Goal: Check status: Check status

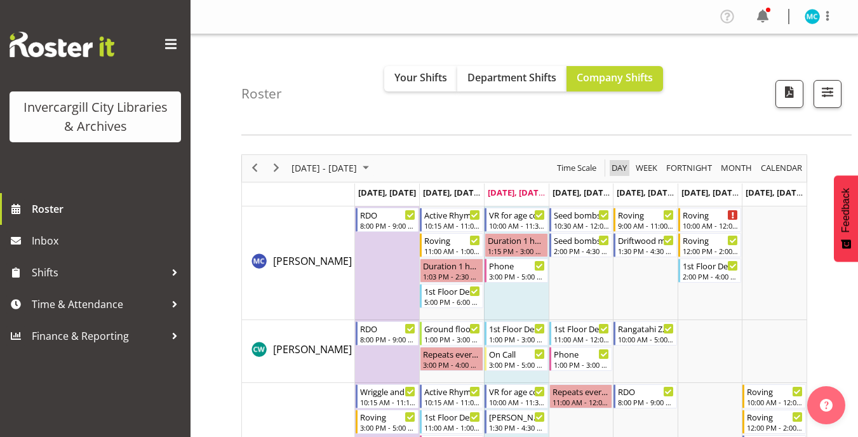
click at [623, 167] on span "Day" at bounding box center [619, 168] width 18 height 16
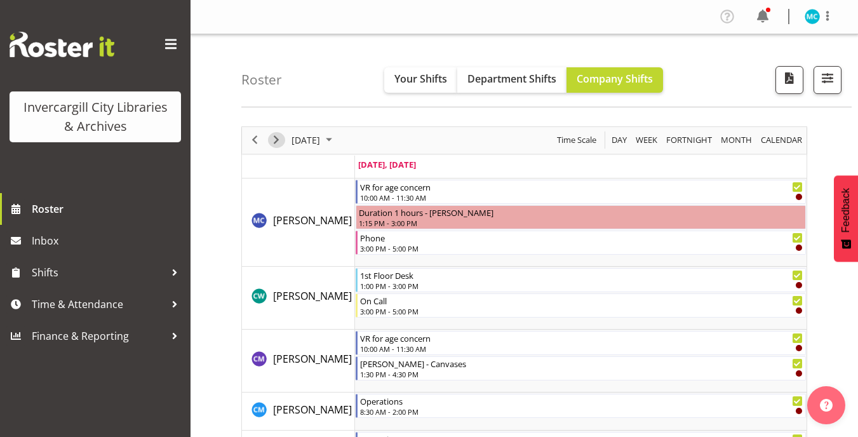
click at [276, 142] on span "Next" at bounding box center [276, 140] width 15 height 16
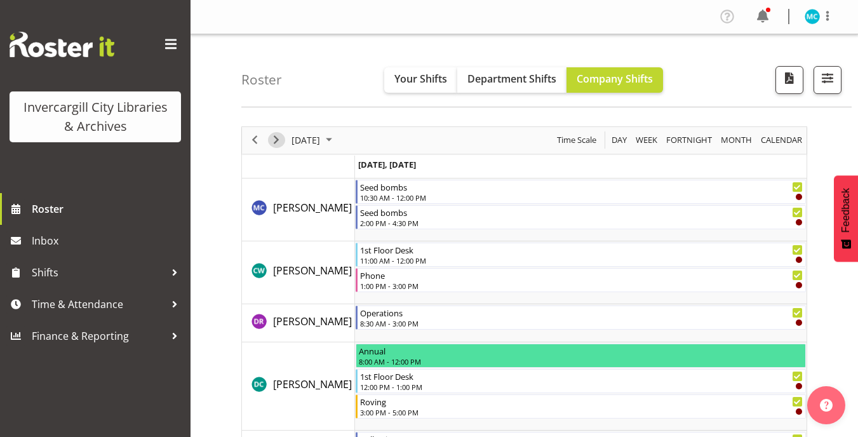
click at [277, 140] on span "Next" at bounding box center [276, 140] width 15 height 16
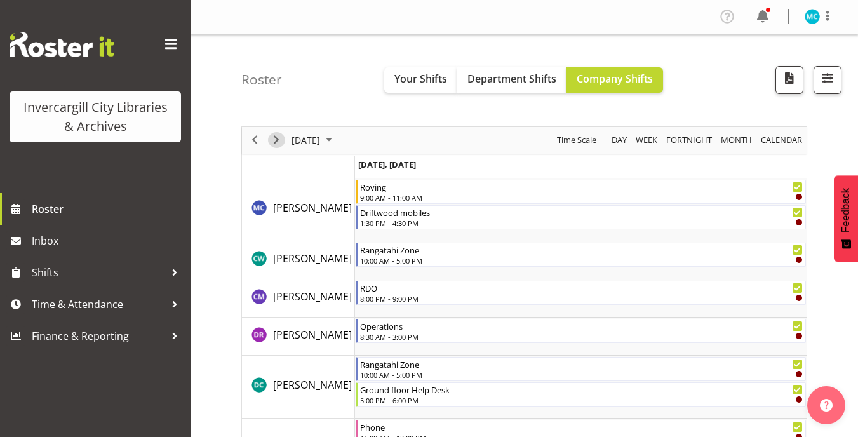
click at [277, 140] on span "Next" at bounding box center [276, 140] width 15 height 16
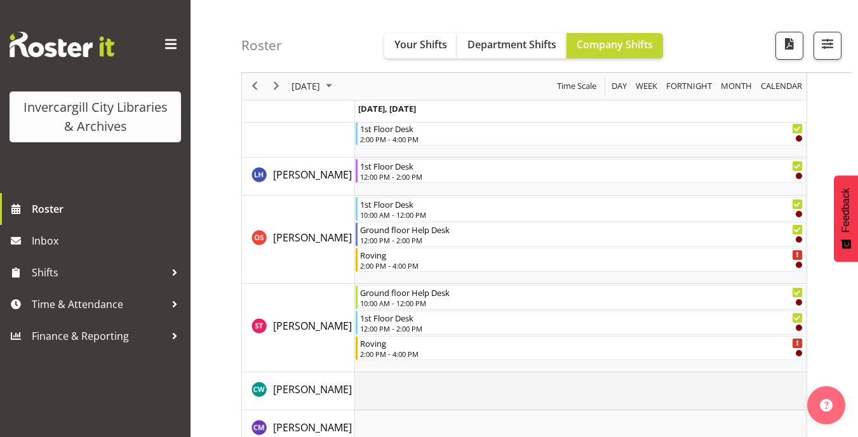
scroll to position [445, 0]
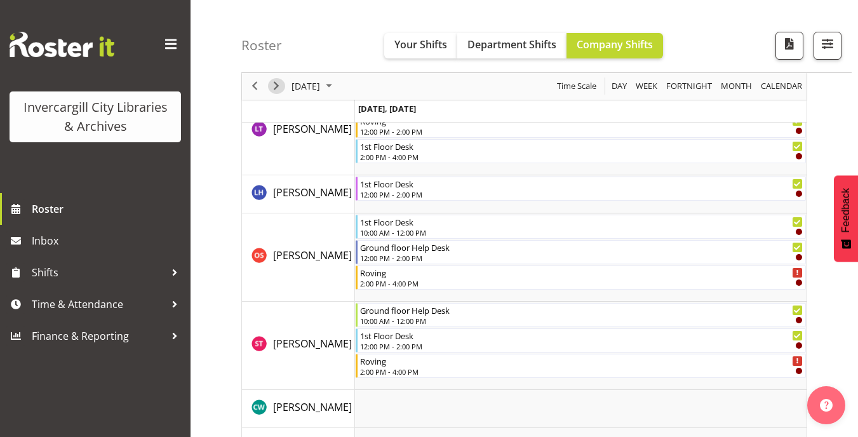
click at [281, 83] on span "Next" at bounding box center [276, 87] width 15 height 16
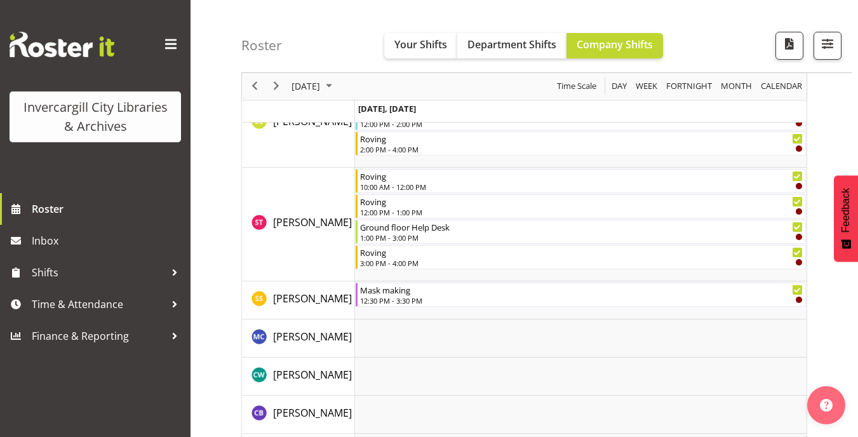
scroll to position [572, 0]
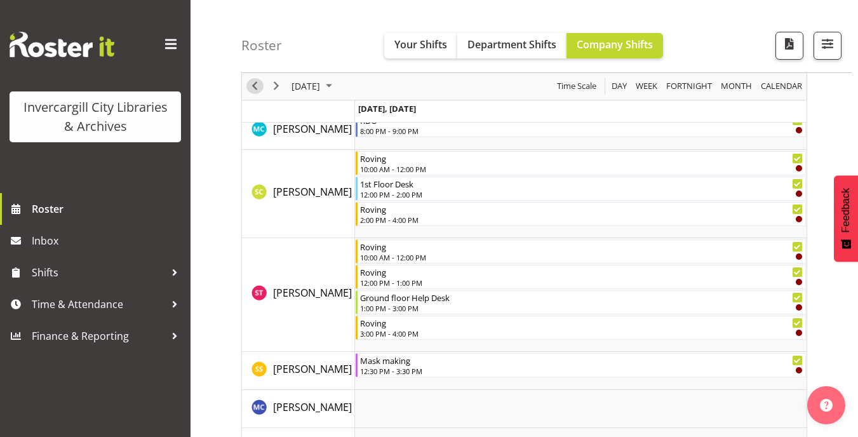
click at [257, 81] on span "Previous" at bounding box center [254, 87] width 15 height 16
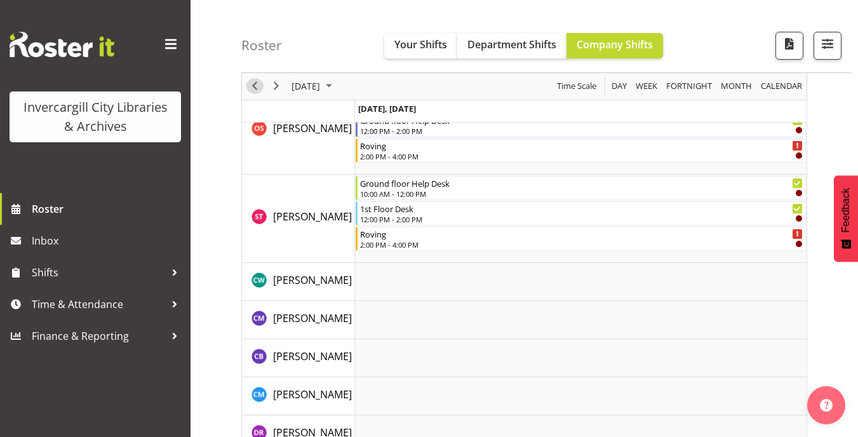
click at [257, 84] on span "Previous" at bounding box center [254, 87] width 15 height 16
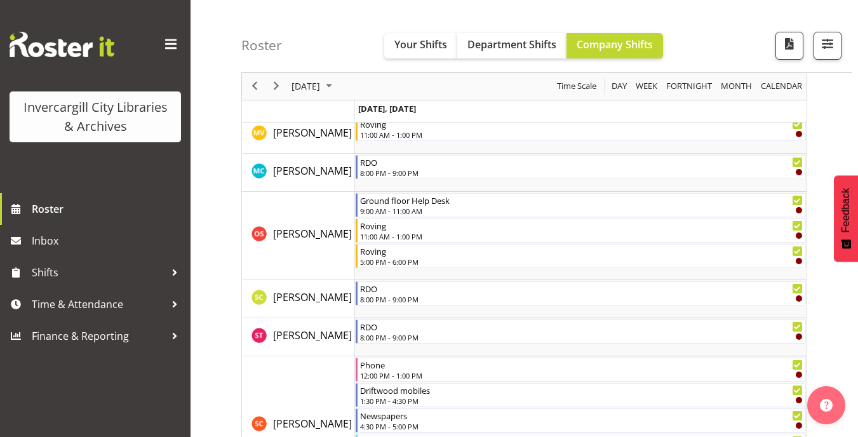
scroll to position [1270, 0]
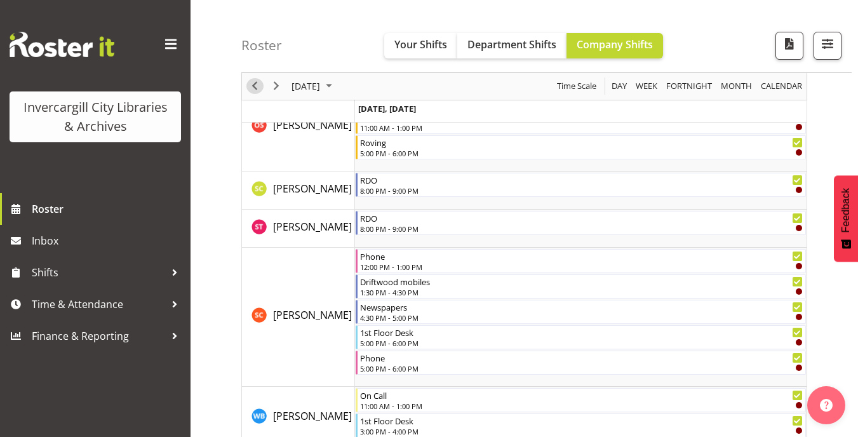
click at [257, 83] on span "Previous" at bounding box center [254, 87] width 15 height 16
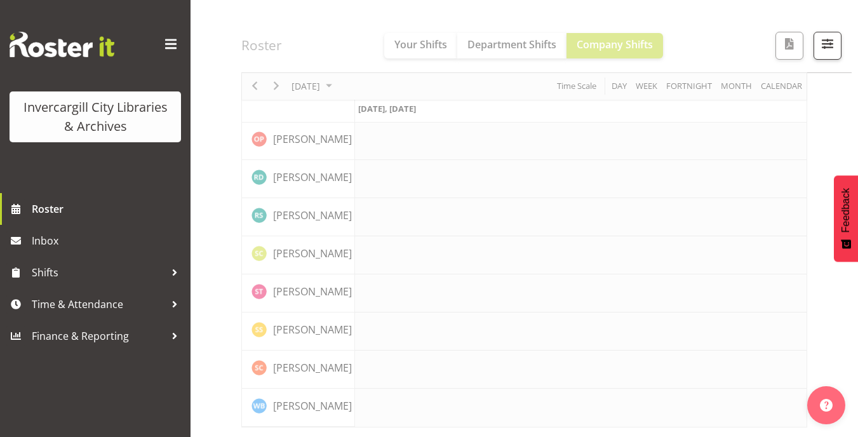
scroll to position [1238, 0]
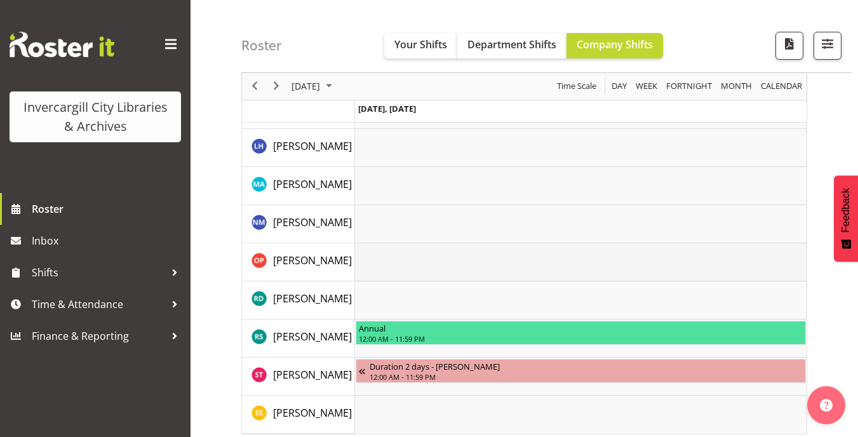
scroll to position [1989, 0]
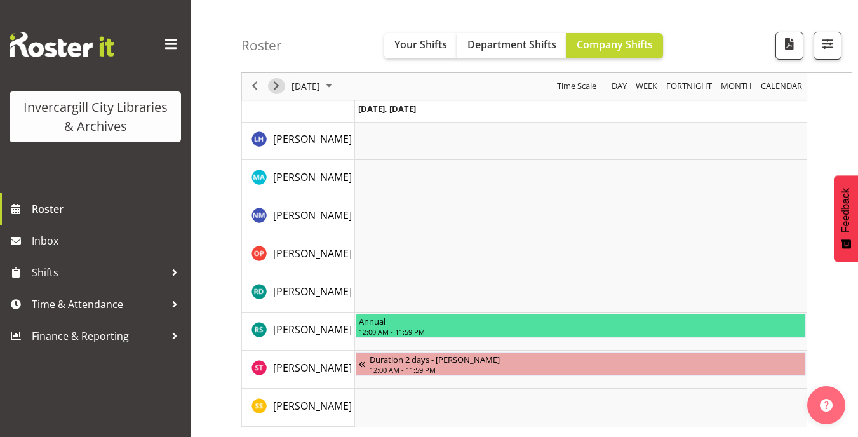
click at [279, 81] on span "Next" at bounding box center [276, 87] width 15 height 16
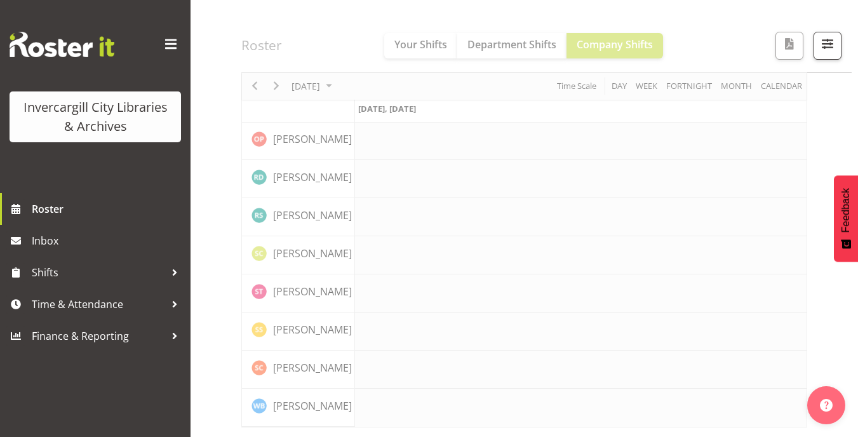
scroll to position [1238, 0]
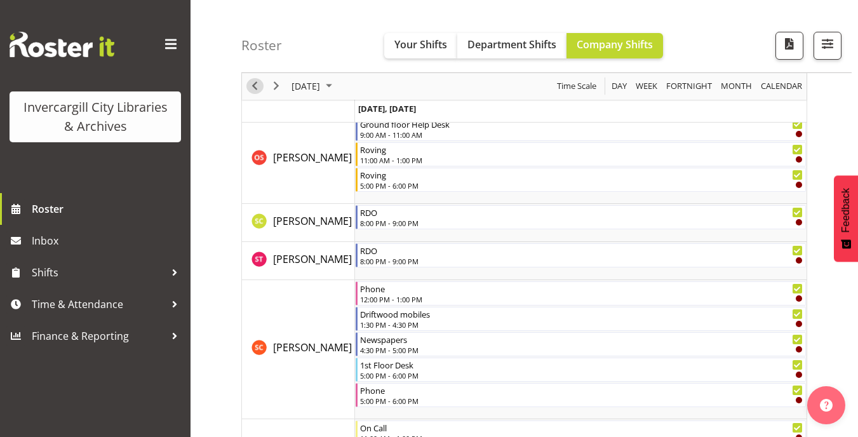
click at [254, 86] on span "Previous" at bounding box center [254, 87] width 15 height 16
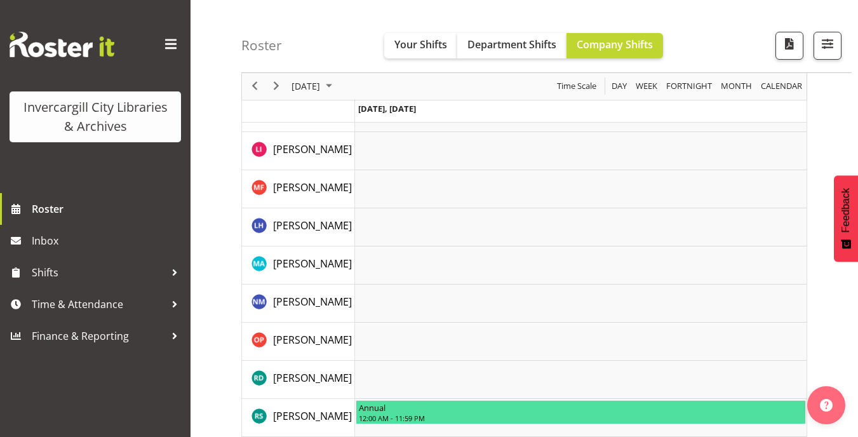
scroll to position [1989, 0]
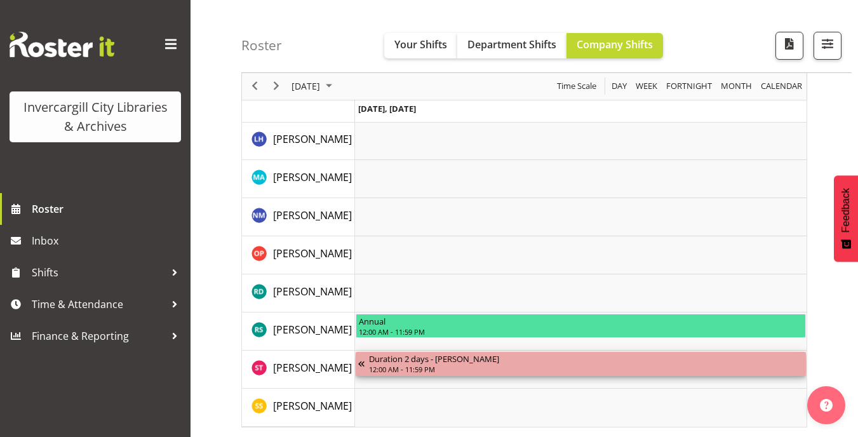
click at [467, 363] on div "Duration 2 days - [PERSON_NAME]" at bounding box center [586, 358] width 434 height 13
click at [429, 363] on div "Duration 2 days - [PERSON_NAME]" at bounding box center [586, 358] width 434 height 13
click at [361, 362] on div "Timeline Day of September 25, 2025" at bounding box center [363, 364] width 11 height 24
click at [516, 365] on div "12:00 AM - 11:59 PM" at bounding box center [586, 369] width 434 height 10
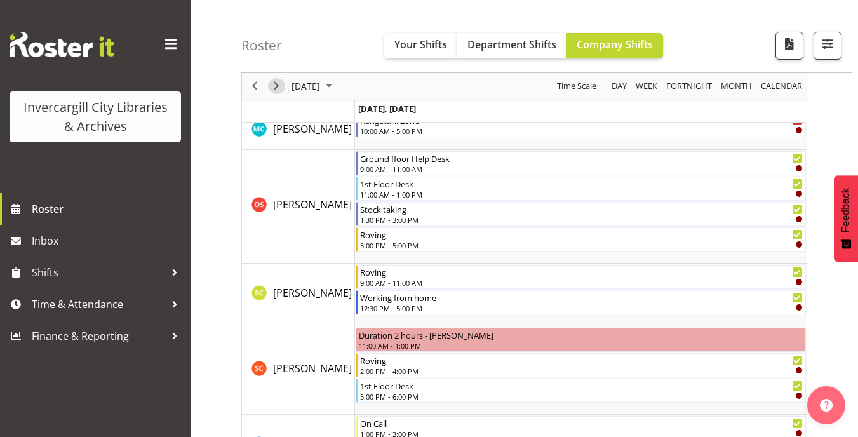
click at [279, 85] on span "Next" at bounding box center [276, 87] width 15 height 16
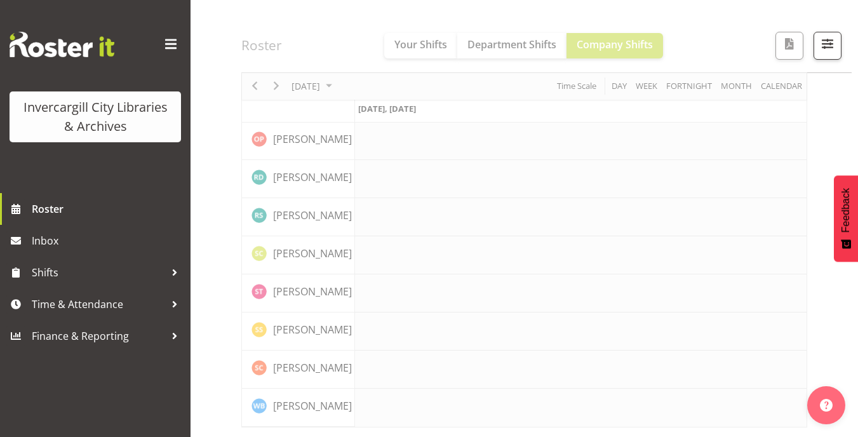
scroll to position [1238, 0]
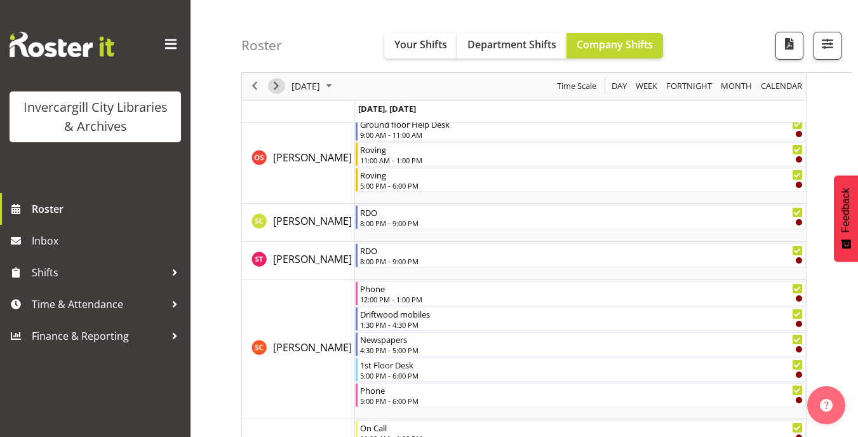
click at [280, 84] on span "Next" at bounding box center [276, 87] width 15 height 16
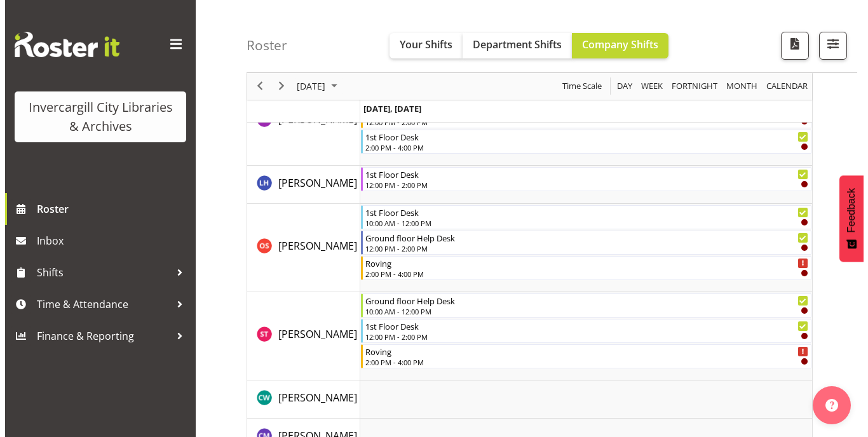
scroll to position [508, 0]
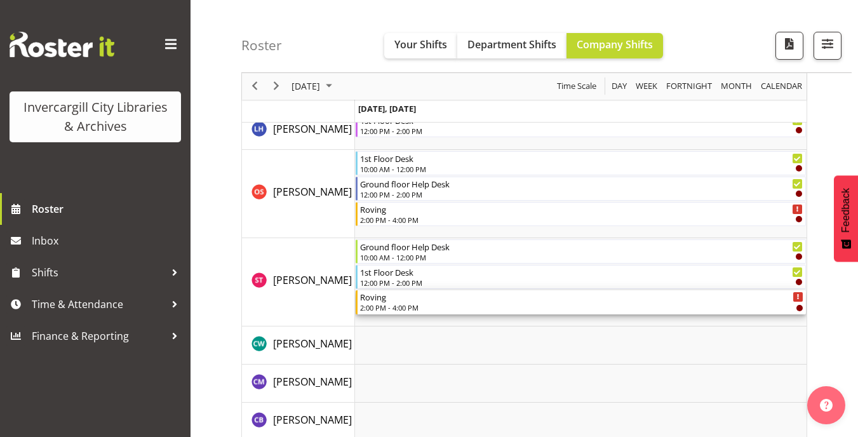
click at [797, 299] on icon "Timeline Day of September 27, 2025" at bounding box center [798, 297] width 2 height 6
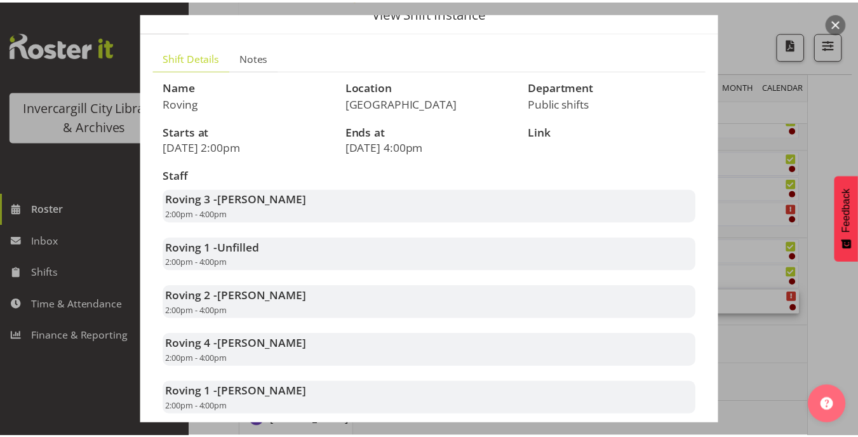
scroll to position [0, 0]
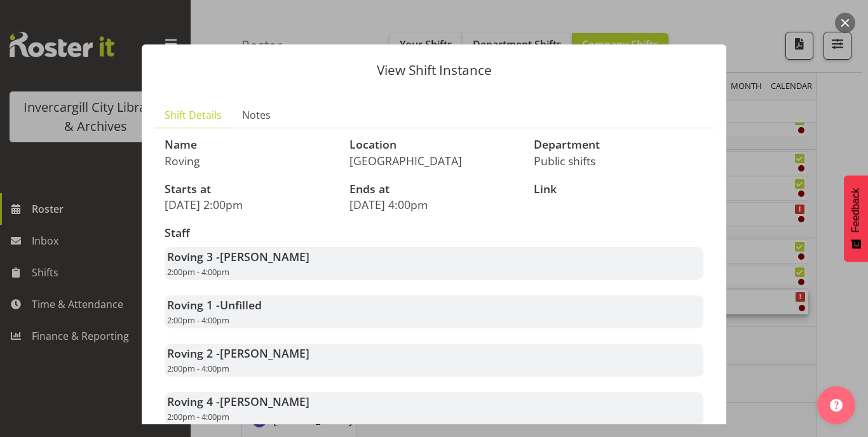
click at [845, 22] on button "button" at bounding box center [844, 23] width 20 height 20
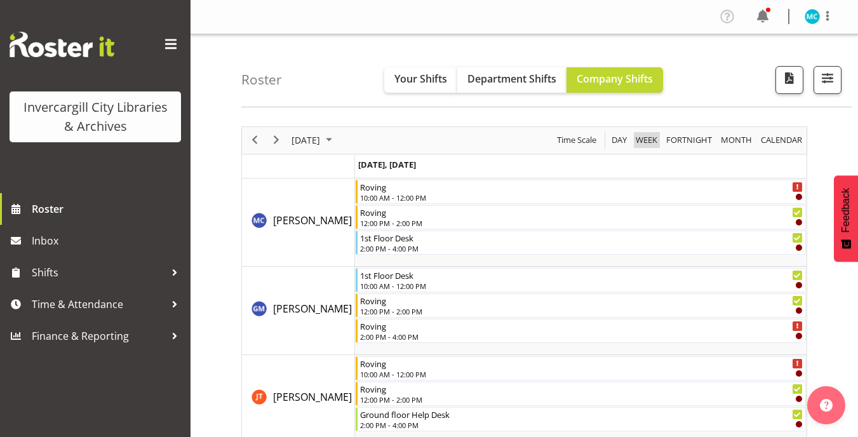
click at [648, 142] on span "Week" at bounding box center [646, 140] width 24 height 16
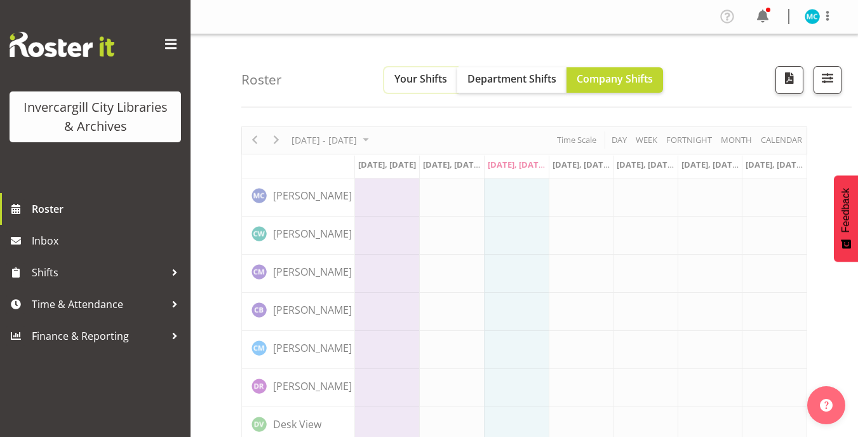
click at [440, 79] on span "Your Shifts" at bounding box center [420, 79] width 53 height 14
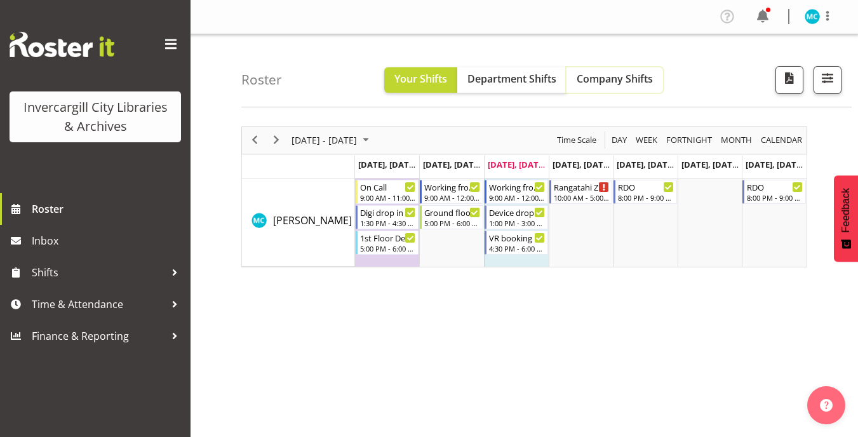
click at [611, 81] on span "Company Shifts" at bounding box center [615, 79] width 76 height 14
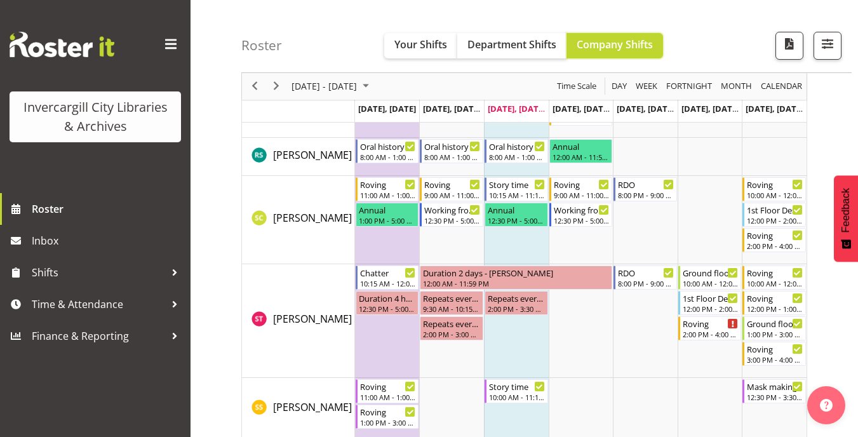
scroll to position [2286, 0]
